Goal: Task Accomplishment & Management: Manage account settings

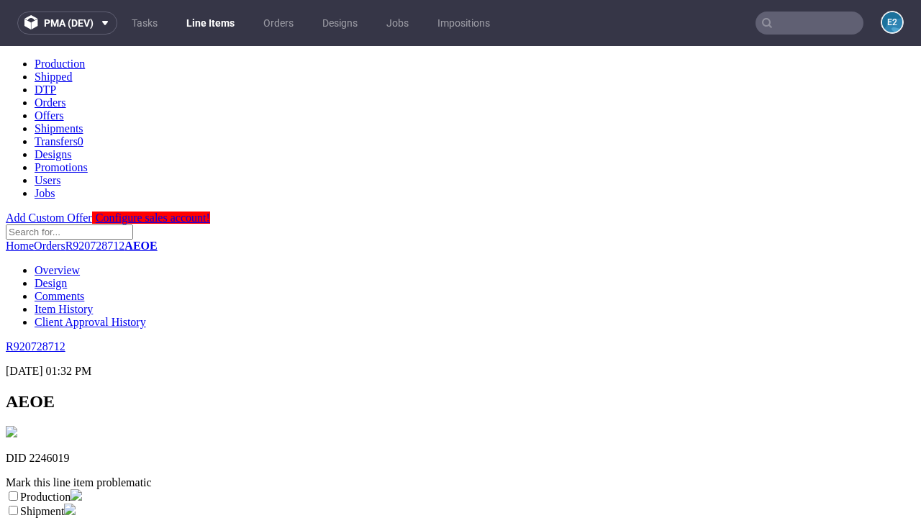
scroll to position [253, 0]
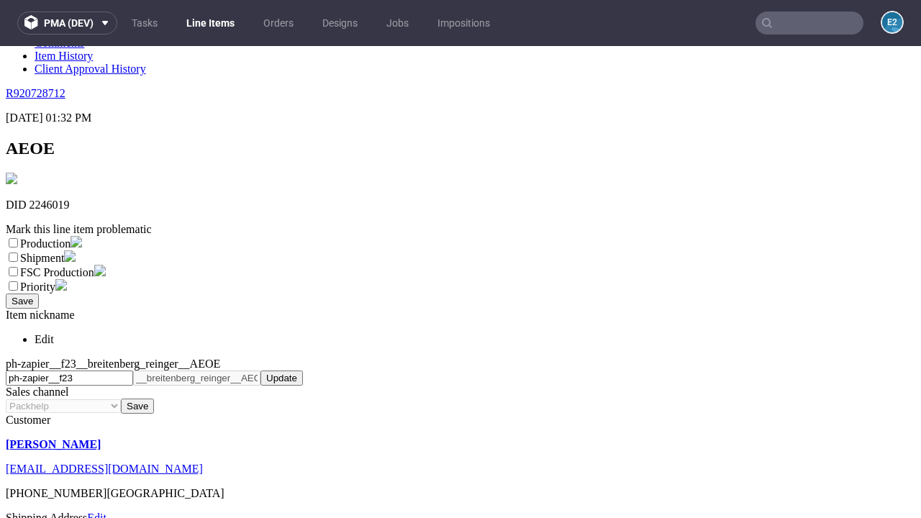
select select "dtp_ca_needed"
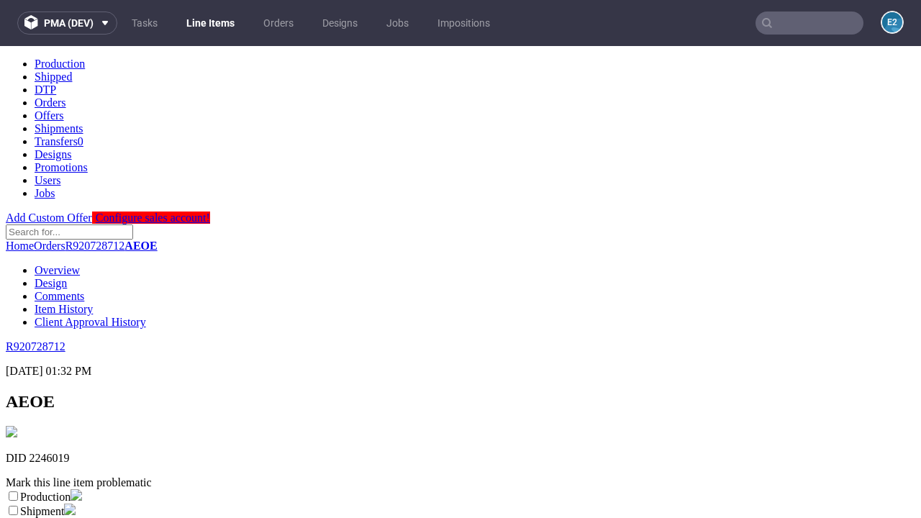
scroll to position [0, 0]
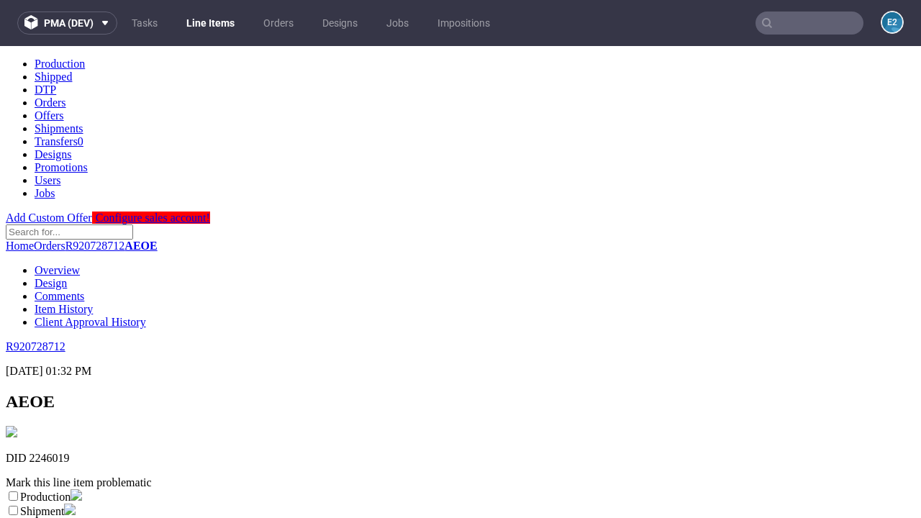
checkbox input "true"
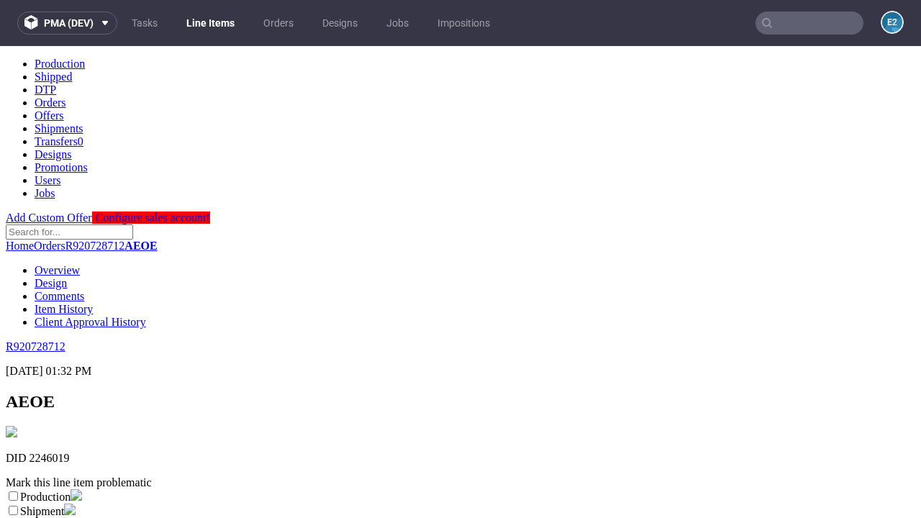
scroll to position [13, 0]
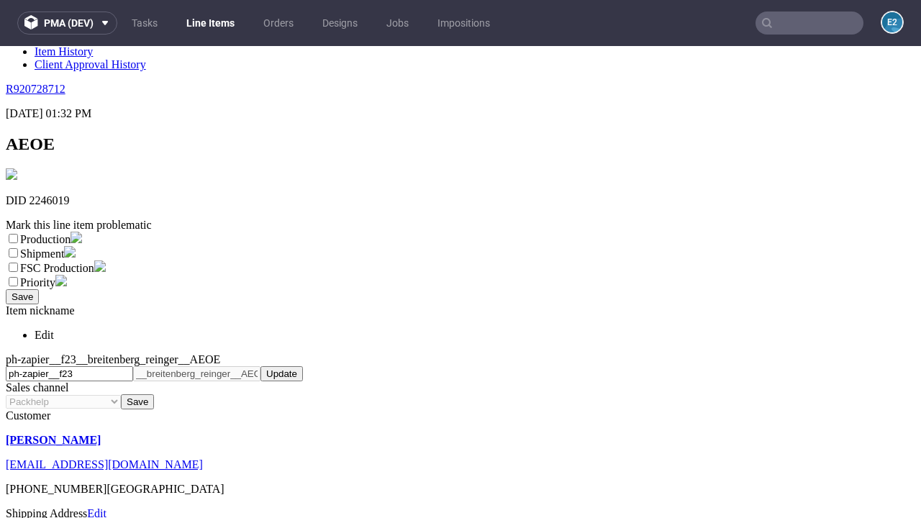
type textarea "test"
